Goal: Transaction & Acquisition: Purchase product/service

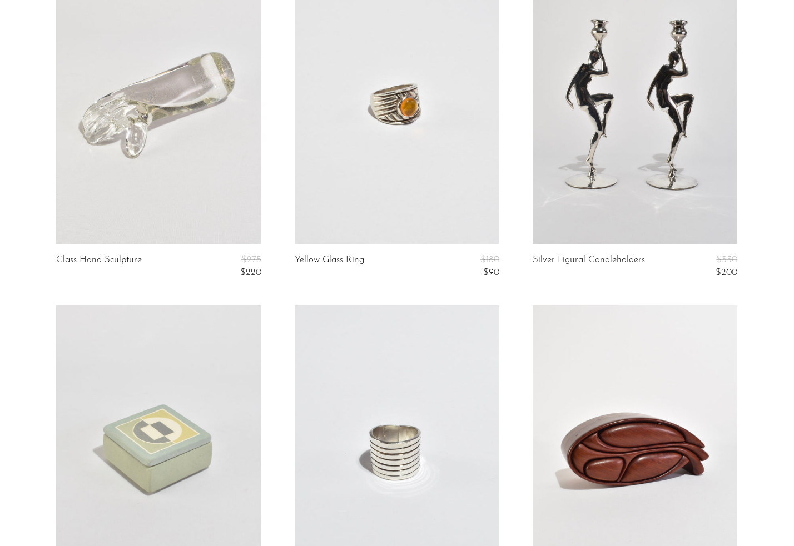
scroll to position [1329, 0]
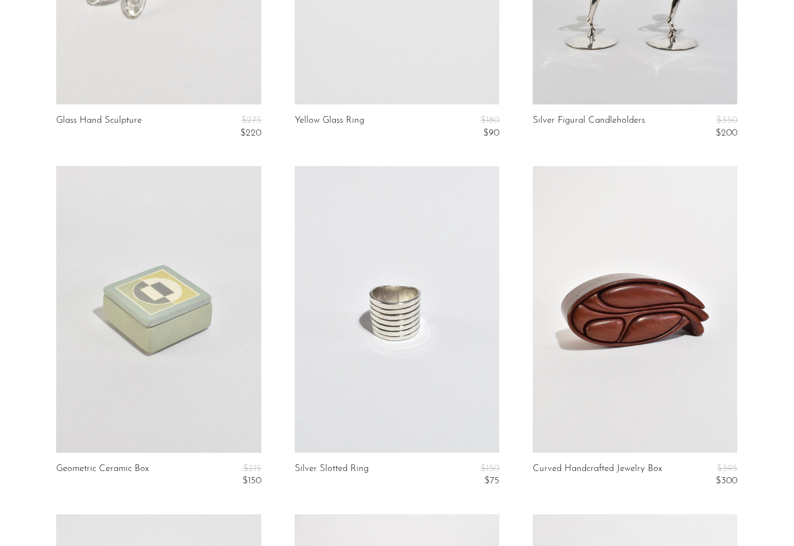
click at [345, 370] on link at bounding box center [397, 309] width 205 height 287
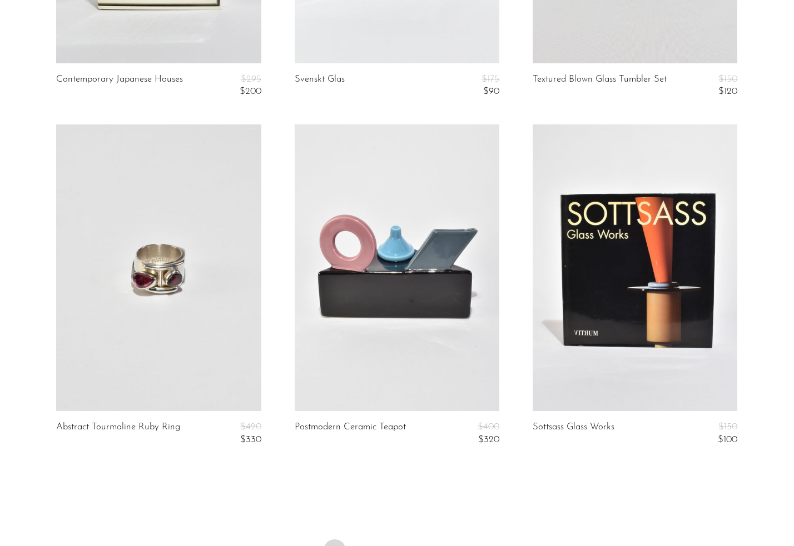
scroll to position [3994, 0]
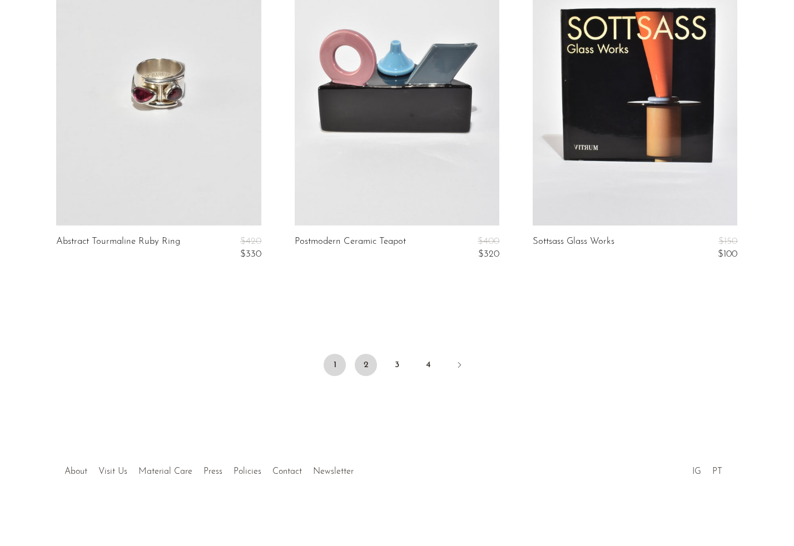
click at [357, 362] on link "2" at bounding box center [366, 365] width 22 height 22
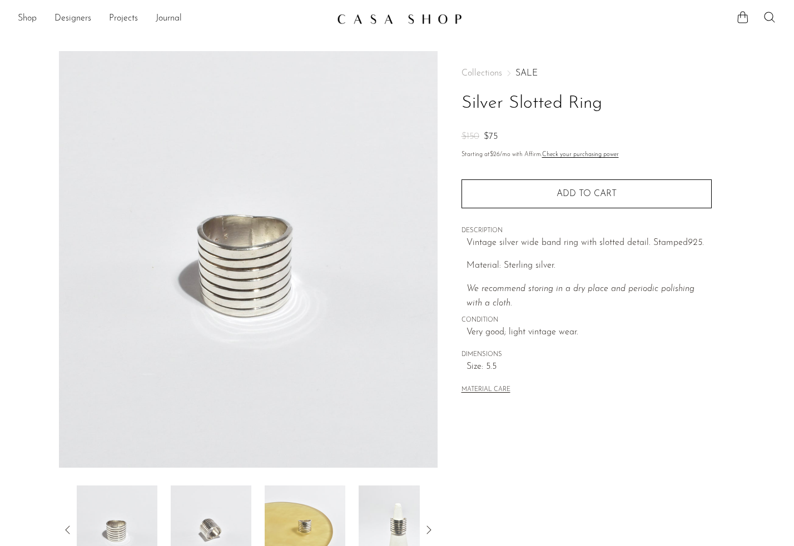
click at [374, 514] on img at bounding box center [398, 530] width 81 height 89
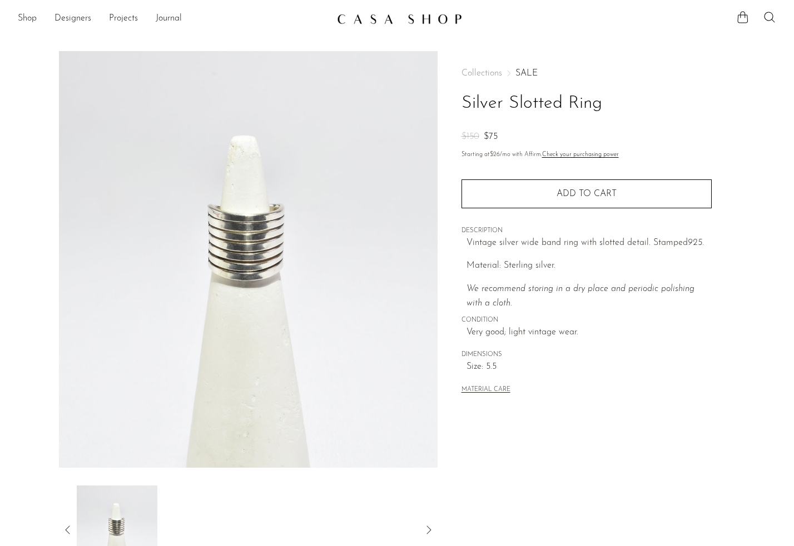
click at [69, 517] on div at bounding box center [248, 530] width 378 height 89
click at [67, 531] on icon at bounding box center [67, 530] width 13 height 13
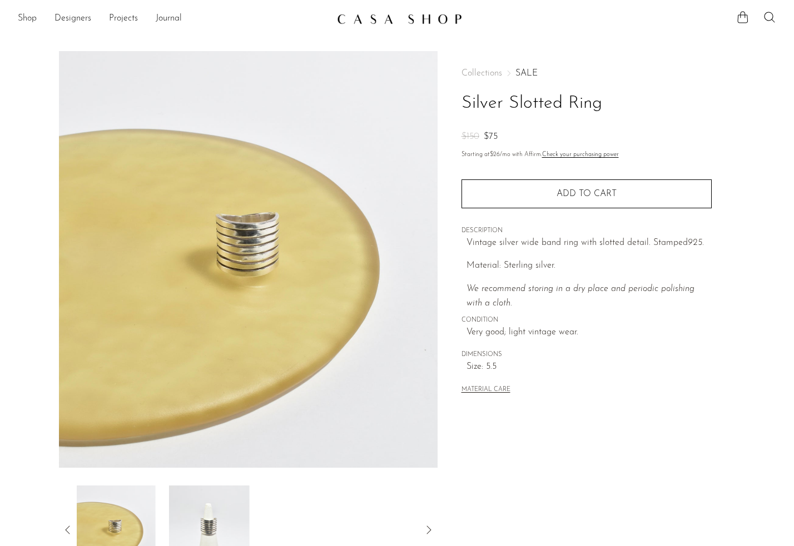
click at [125, 520] on img at bounding box center [115, 530] width 81 height 89
click at [67, 522] on div at bounding box center [248, 530] width 378 height 89
click at [66, 526] on icon at bounding box center [67, 530] width 13 height 13
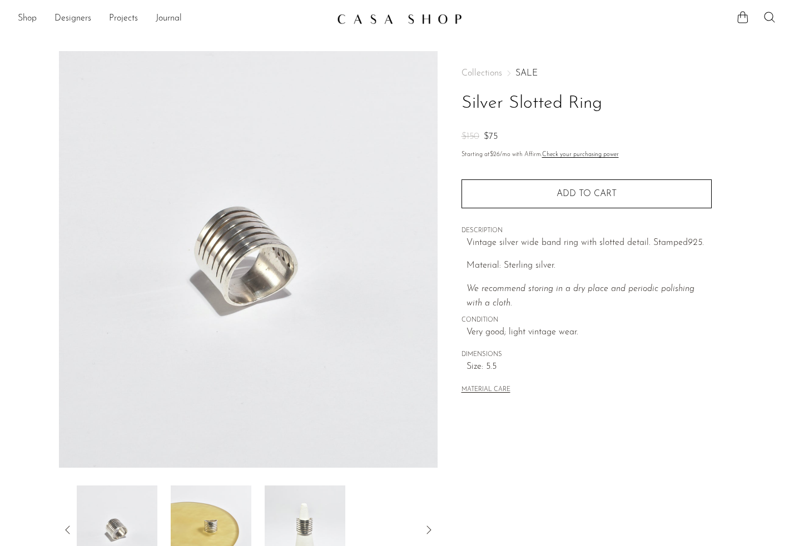
click at [64, 528] on icon at bounding box center [67, 530] width 13 height 13
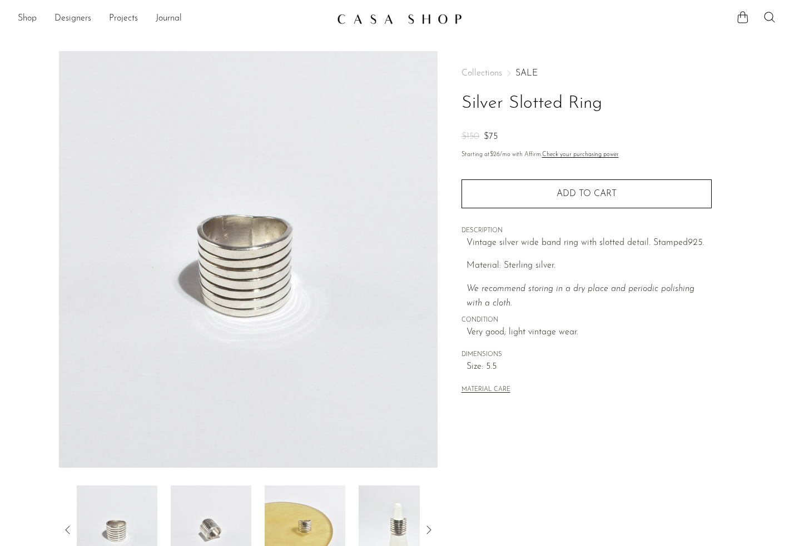
click at [64, 527] on icon at bounding box center [67, 530] width 13 height 13
click at [116, 533] on img at bounding box center [117, 530] width 81 height 89
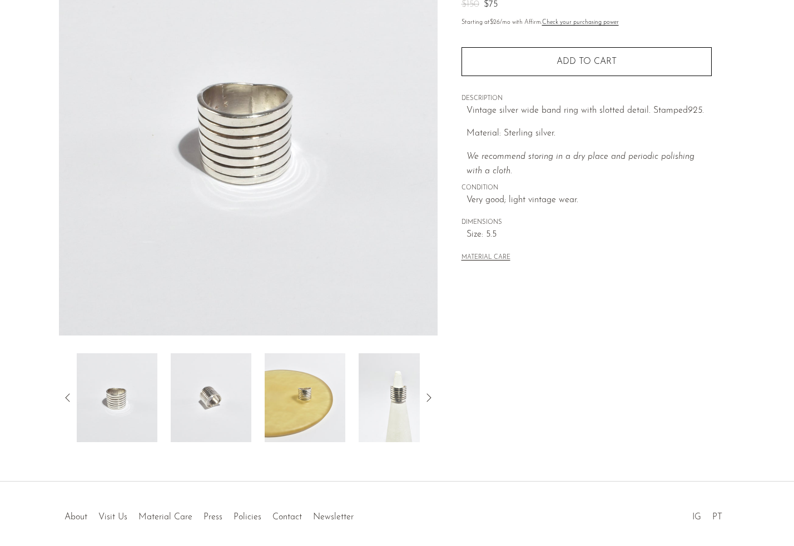
scroll to position [133, 0]
click at [196, 391] on img at bounding box center [211, 396] width 81 height 89
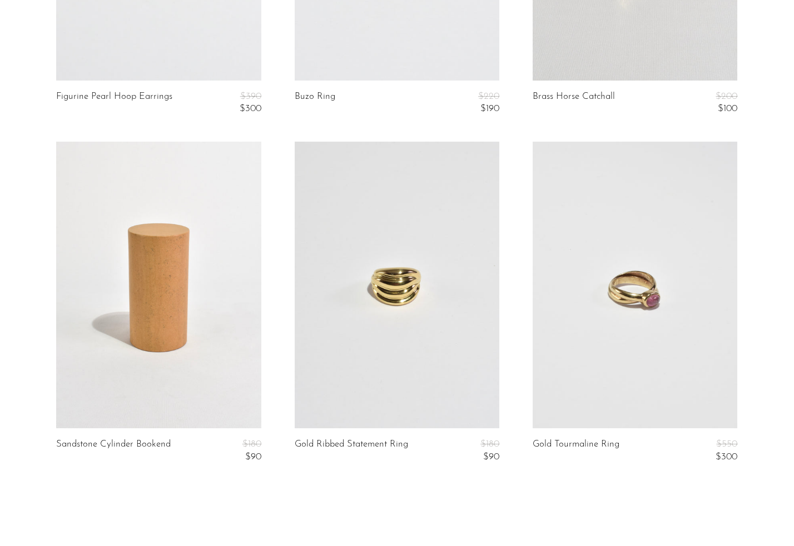
scroll to position [3994, 0]
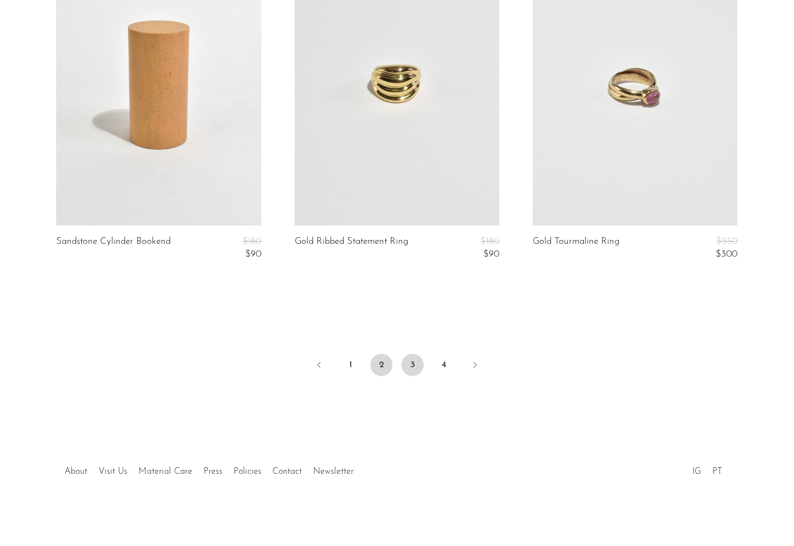
click at [418, 357] on link "3" at bounding box center [412, 365] width 22 height 22
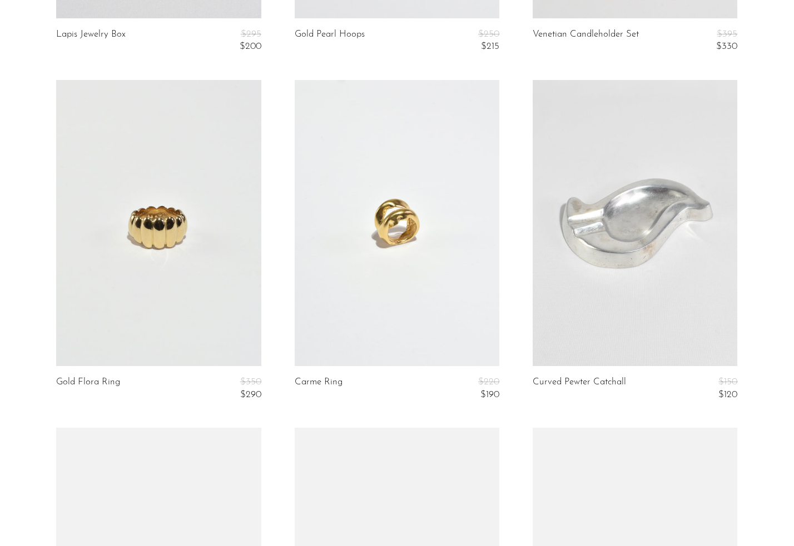
scroll to position [1085, 0]
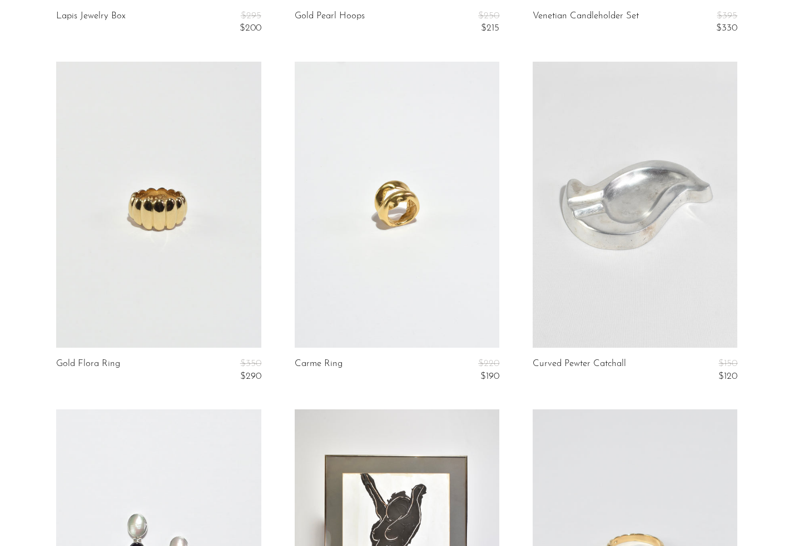
click at [375, 188] on link at bounding box center [397, 205] width 205 height 287
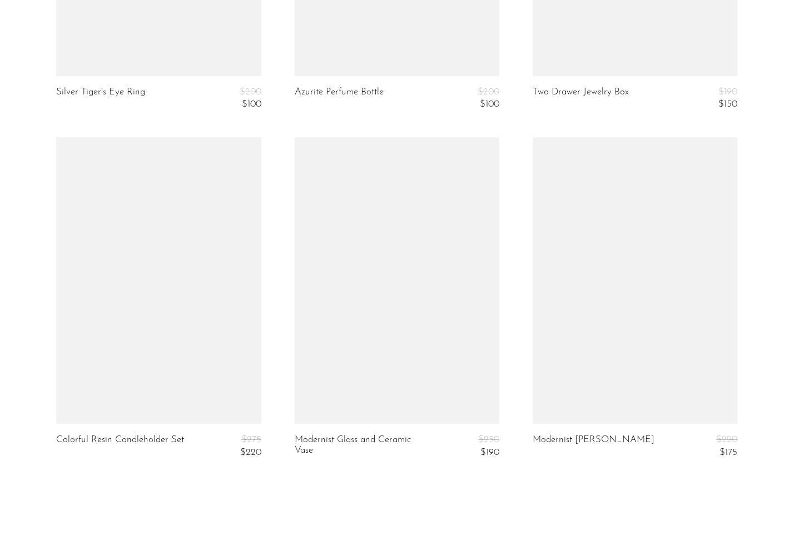
scroll to position [3994, 0]
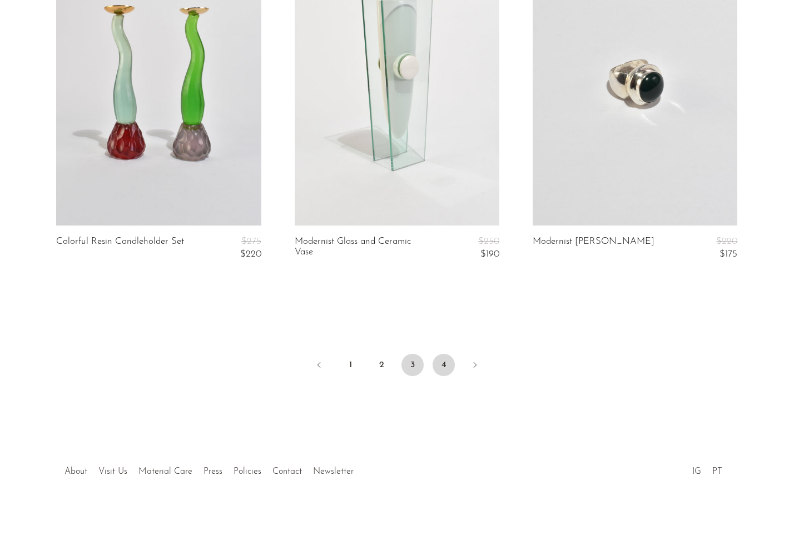
click at [448, 365] on link "4" at bounding box center [443, 365] width 22 height 22
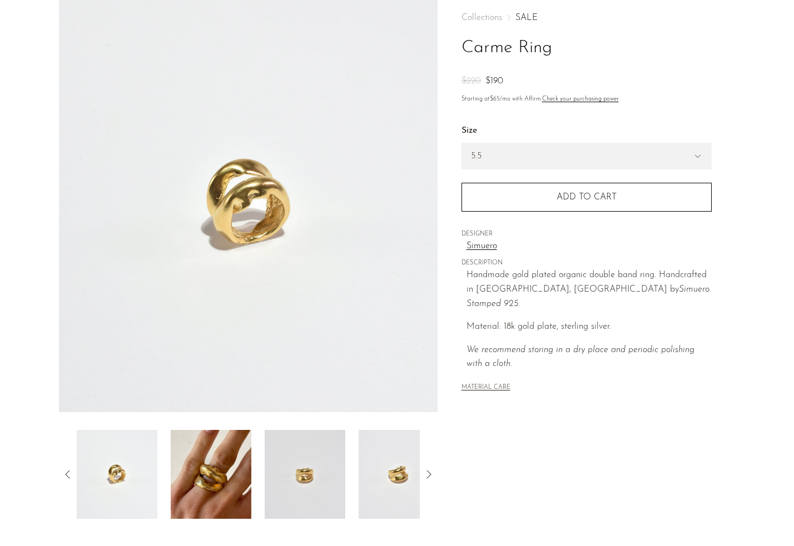
scroll to position [74, 0]
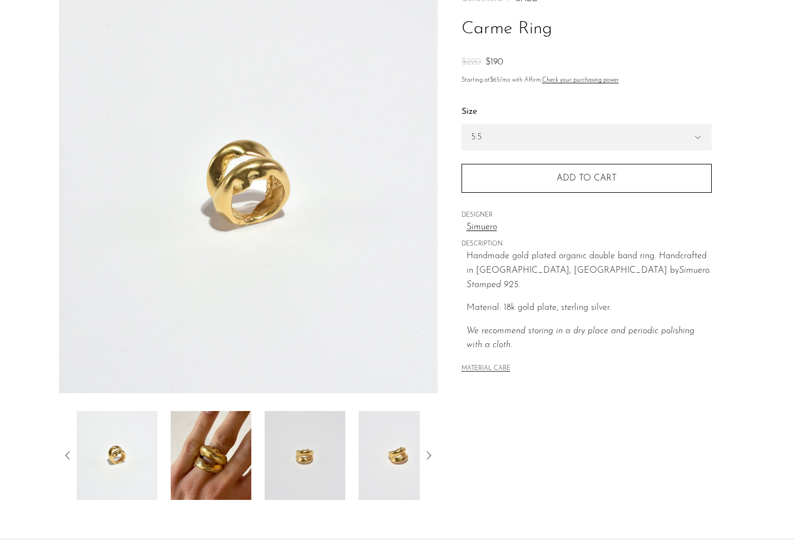
click at [214, 456] on img at bounding box center [211, 455] width 81 height 89
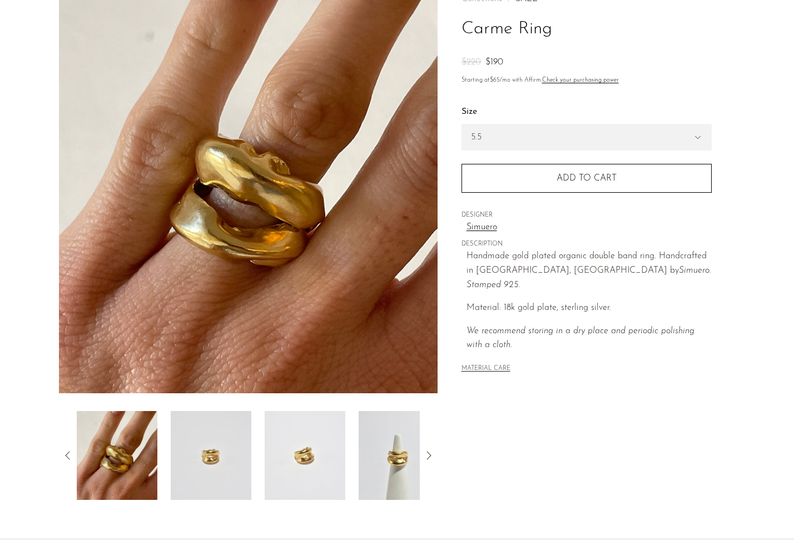
click at [383, 464] on img at bounding box center [398, 455] width 81 height 89
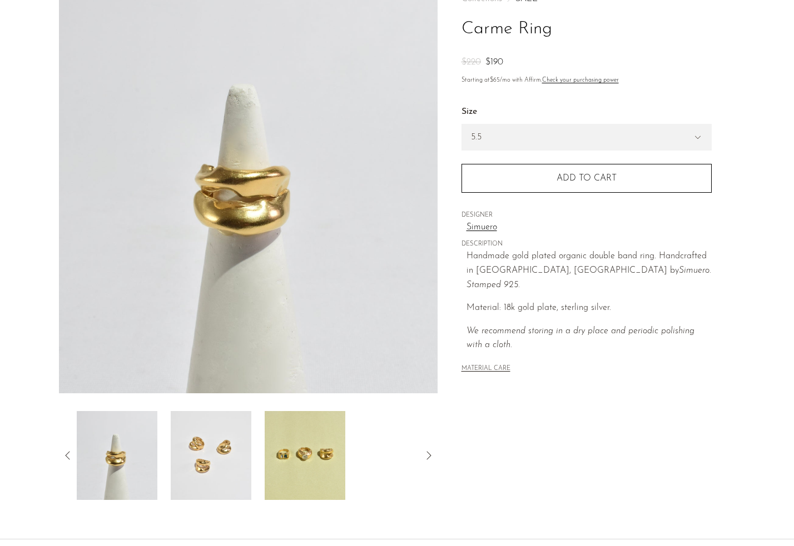
click at [296, 466] on img at bounding box center [305, 455] width 81 height 89
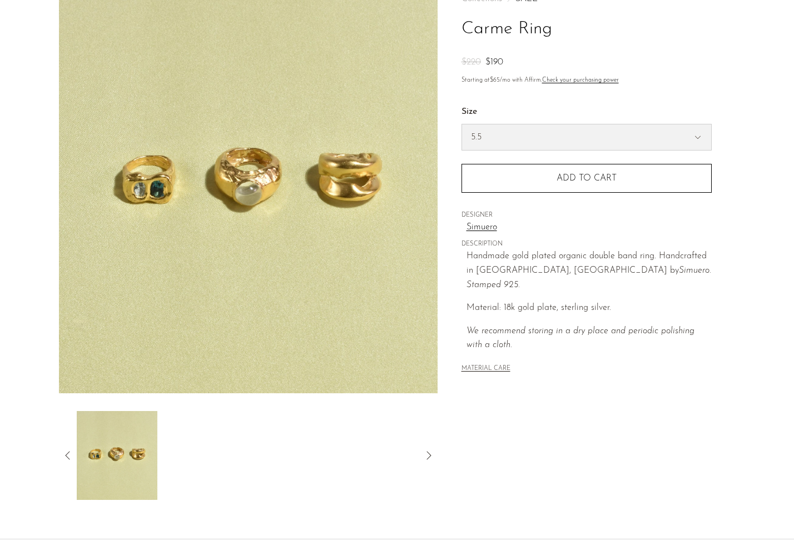
click at [536, 146] on select "5.5 6.5 7" at bounding box center [586, 137] width 249 height 26
click at [68, 444] on div at bounding box center [248, 455] width 378 height 89
click at [67, 451] on icon at bounding box center [67, 455] width 13 height 13
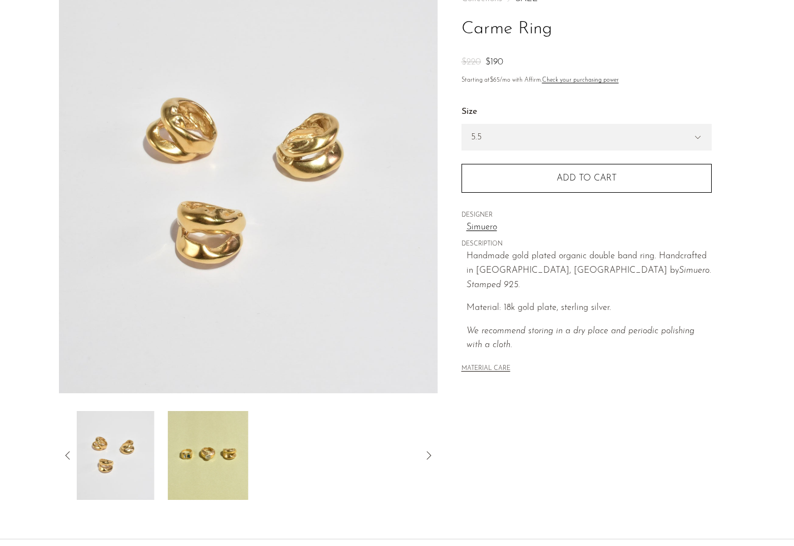
click at [67, 451] on icon at bounding box center [67, 455] width 13 height 13
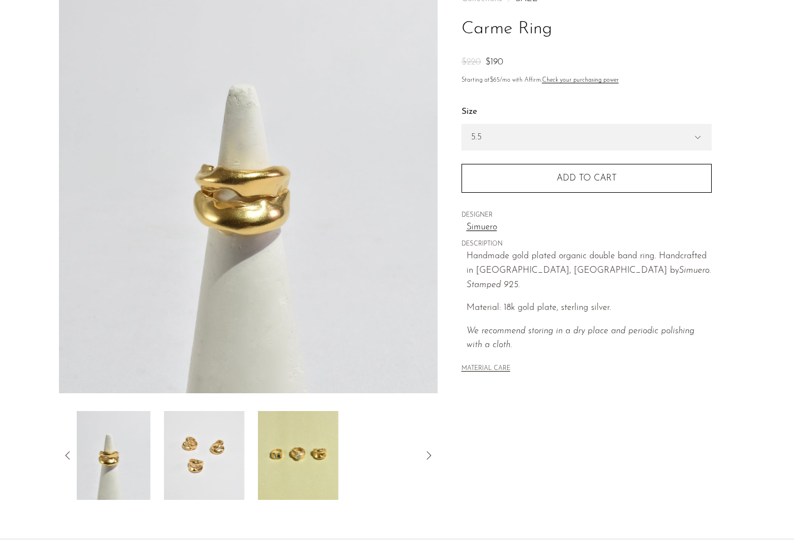
click at [67, 451] on icon at bounding box center [67, 455] width 13 height 13
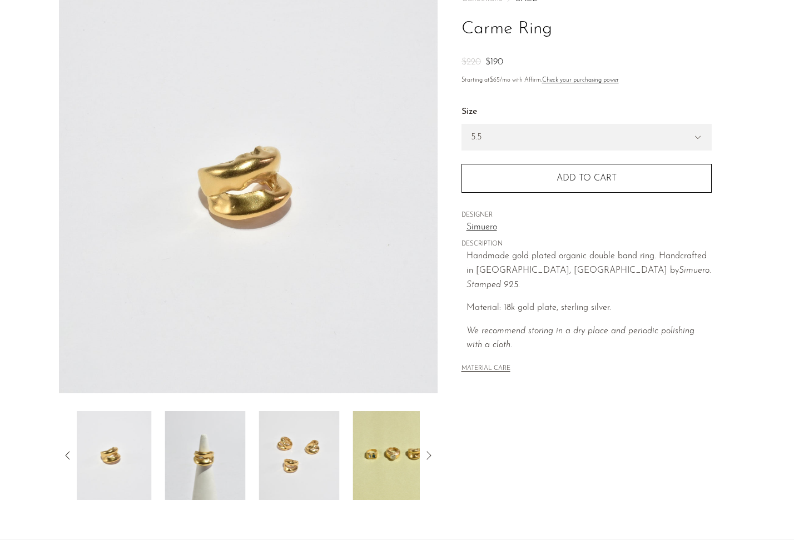
click at [67, 451] on icon at bounding box center [67, 455] width 13 height 13
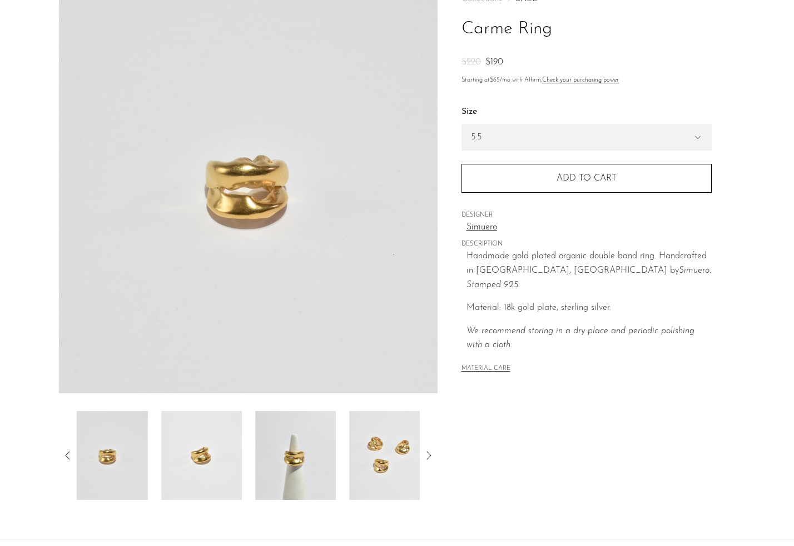
click at [67, 451] on icon at bounding box center [67, 455] width 13 height 13
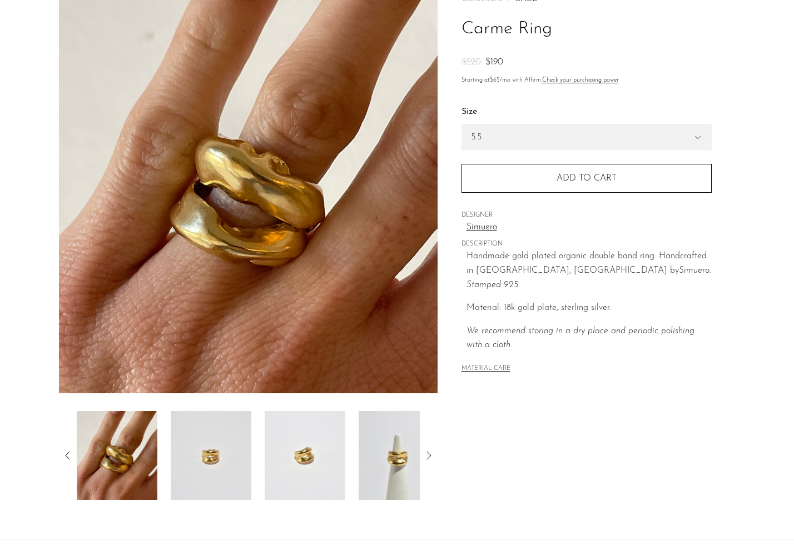
click at [557, 266] on em "Simuero. Stamped 925." at bounding box center [588, 277] width 245 height 23
copy em "Simuero"
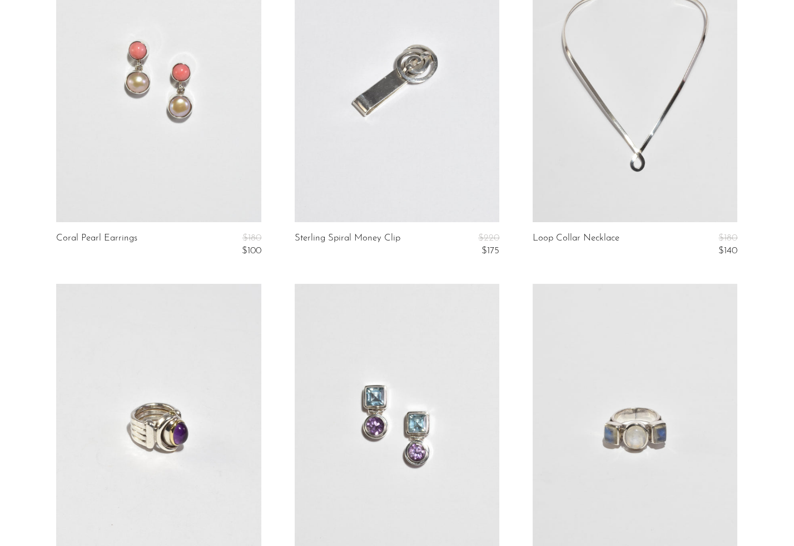
scroll to position [2600, 0]
